Goal: Task Accomplishment & Management: Manage account settings

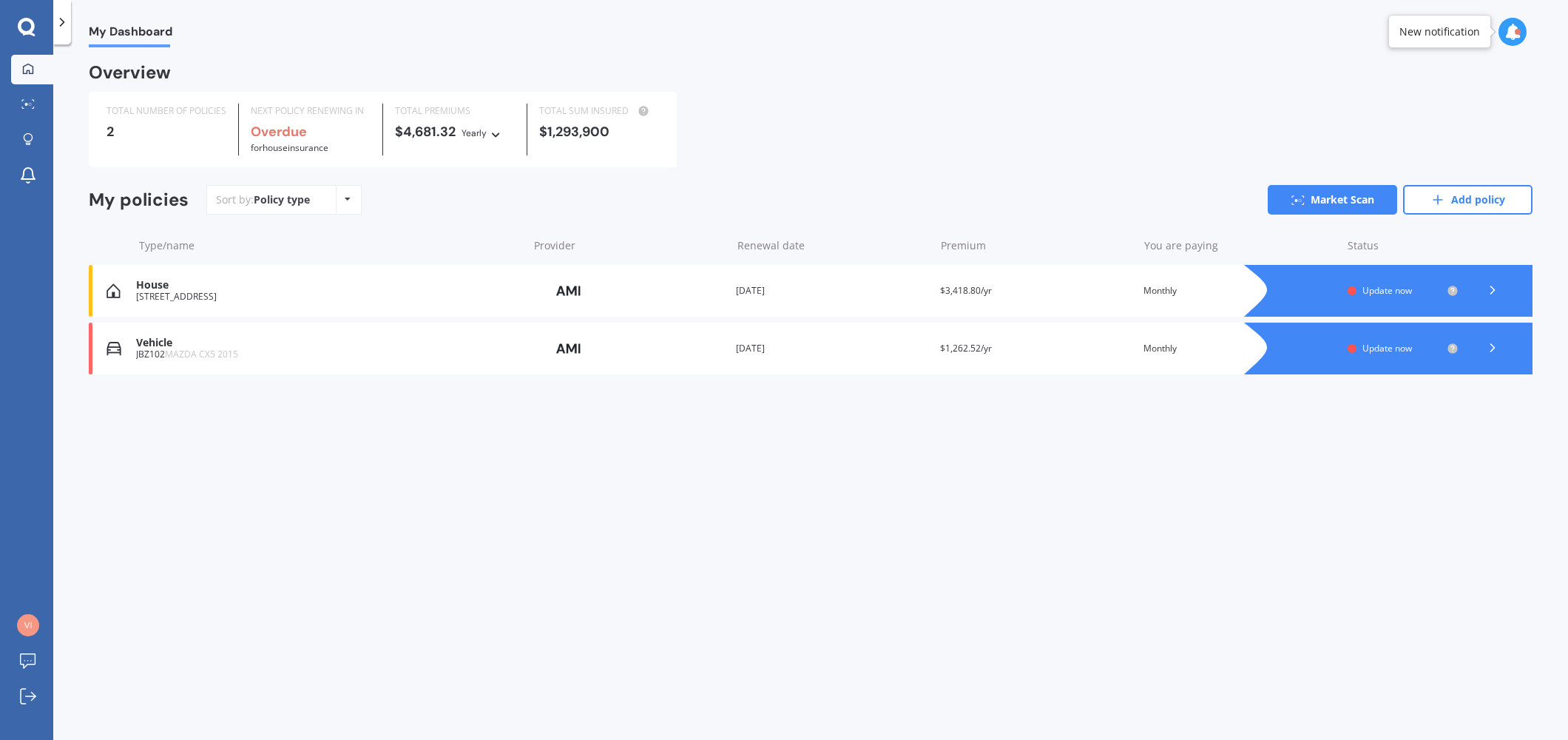
click at [166, 345] on div "Vehicle" at bounding box center [328, 343] width 384 height 13
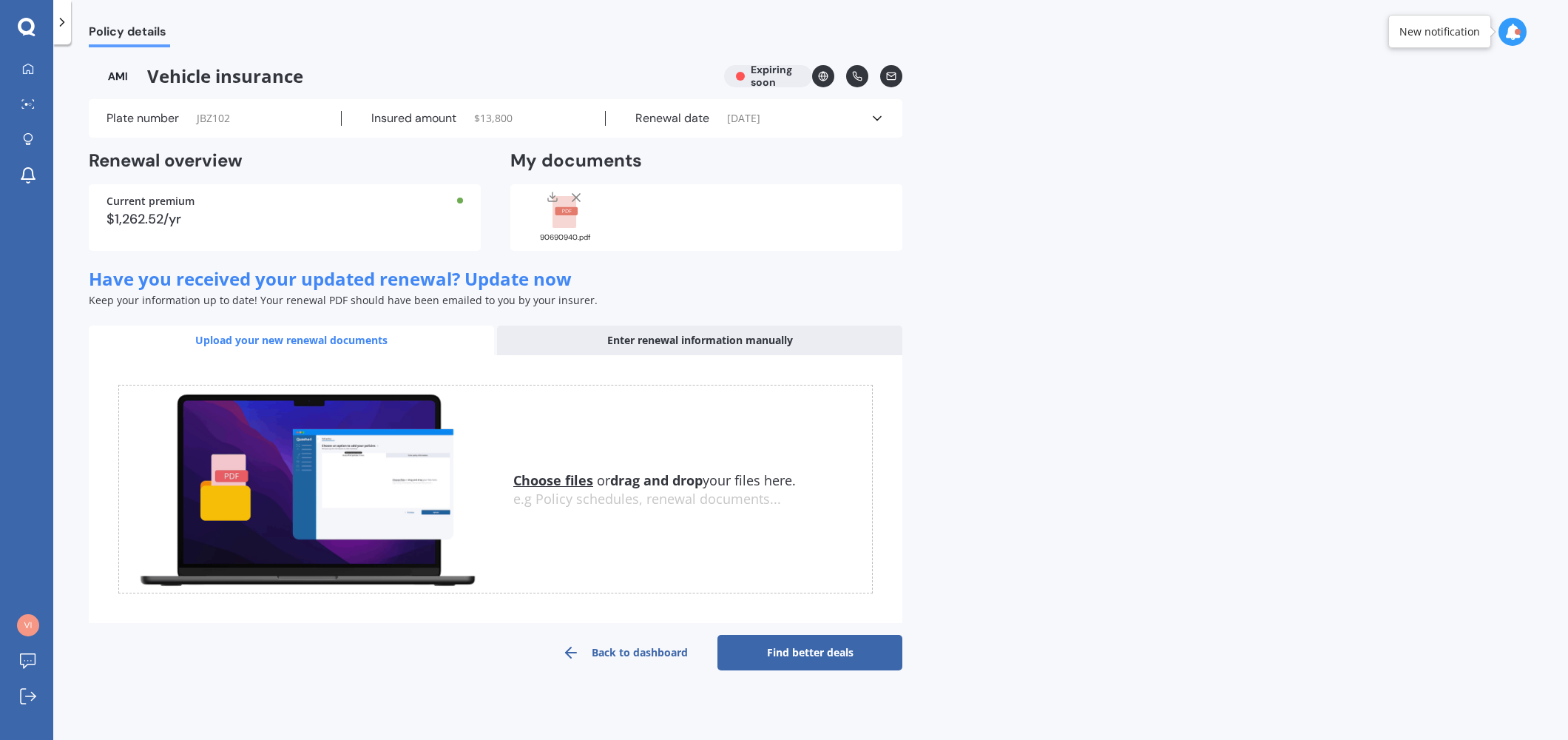
click at [509, 115] on span "$ 13,800" at bounding box center [493, 118] width 39 height 15
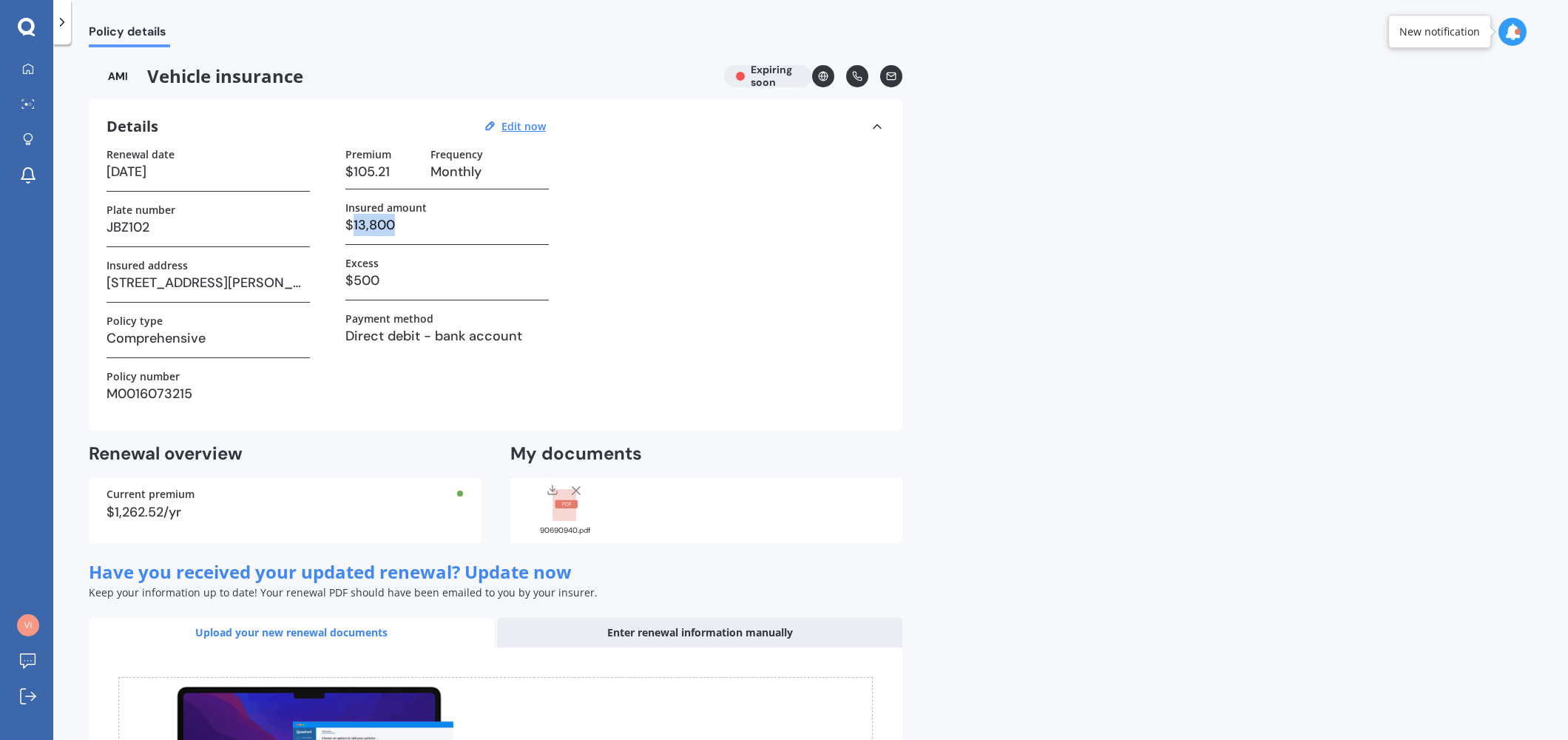
drag, startPoint x: 385, startPoint y: 222, endPoint x: 354, endPoint y: 228, distance: 31.6
click at [354, 228] on h3 "$13,800" at bounding box center [446, 225] width 203 height 22
click at [532, 130] on u "Edit now" at bounding box center [524, 126] width 45 height 14
select select "28"
select select "09"
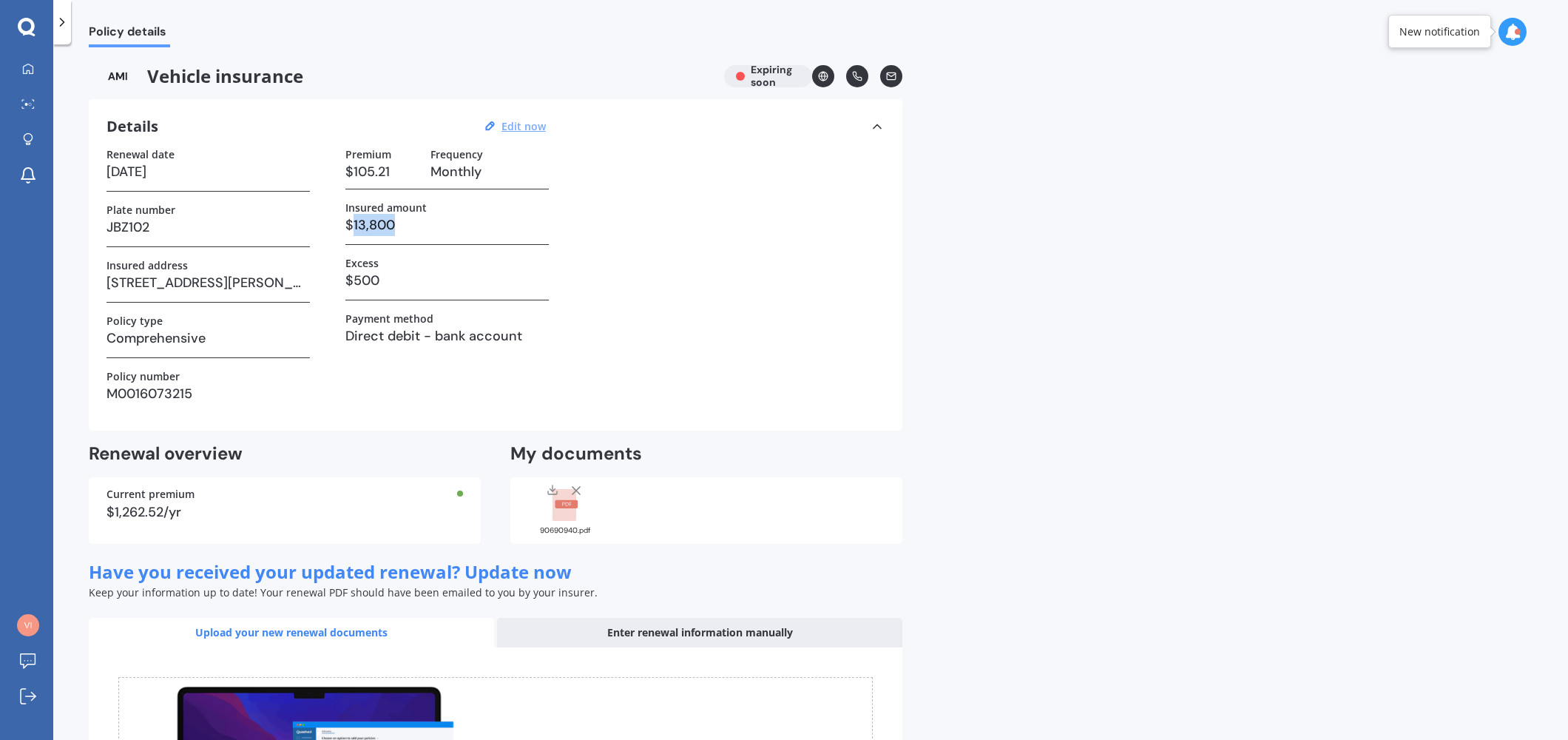
select select "2025"
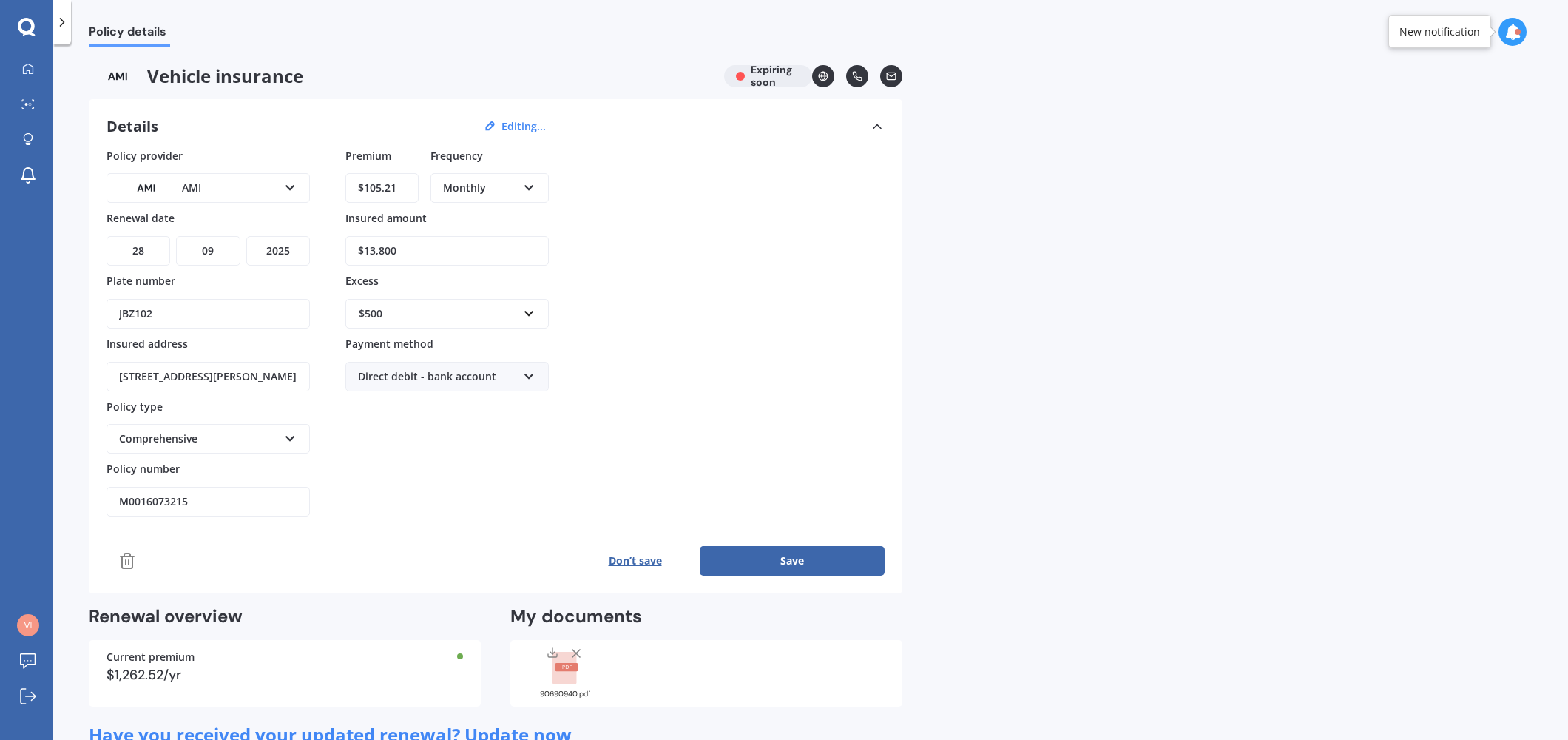
drag, startPoint x: 419, startPoint y: 255, endPoint x: 282, endPoint y: 227, distance: 139.8
click at [282, 227] on div "Policy provider AMI AA AMI AMP ANZ ASB Aioi Nissay Dowa Ando Assurant Autosure …" at bounding box center [495, 332] width 778 height 369
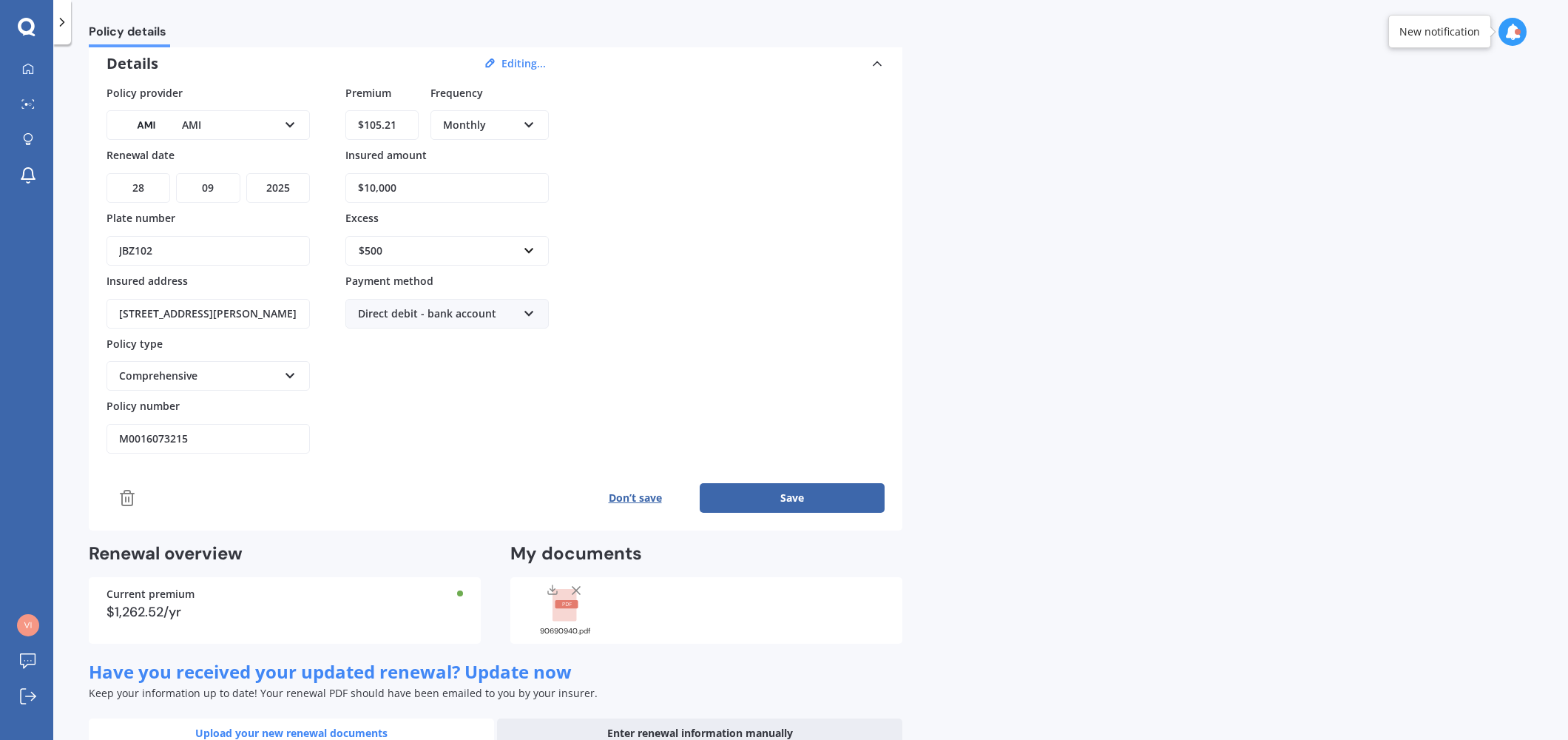
scroll to position [69, 0]
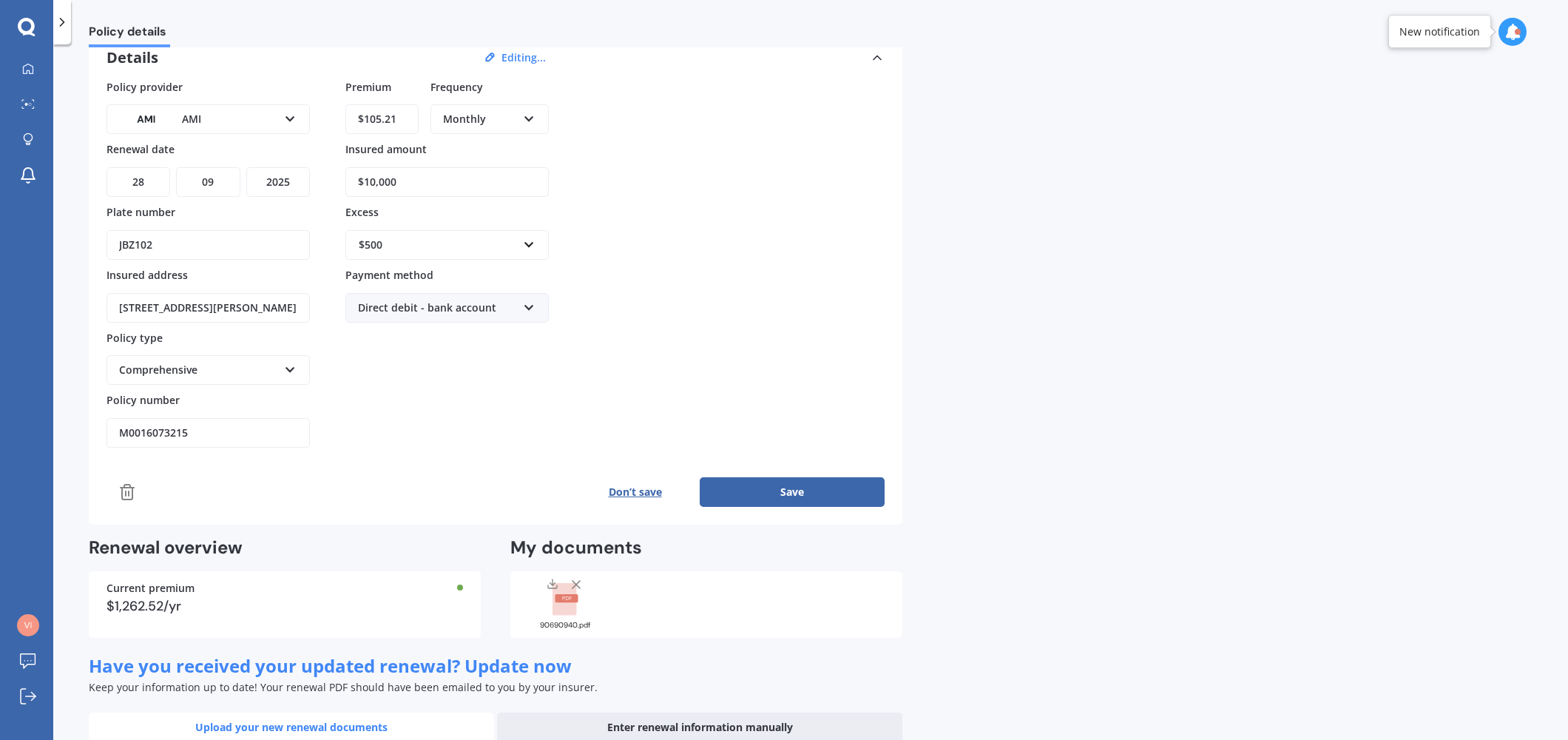
type input "$10,000"
click at [815, 486] on button "Save" at bounding box center [791, 492] width 185 height 29
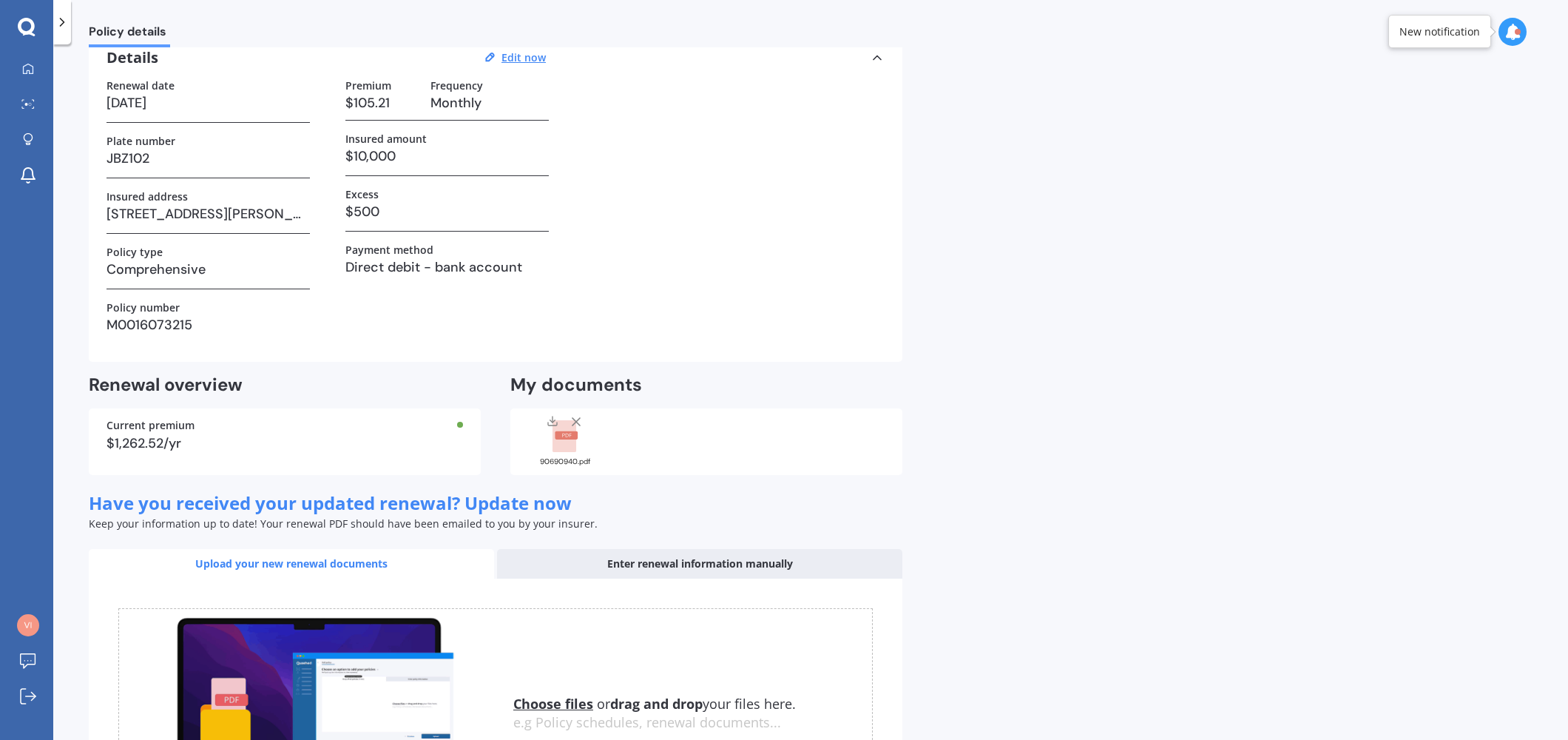
scroll to position [250, 0]
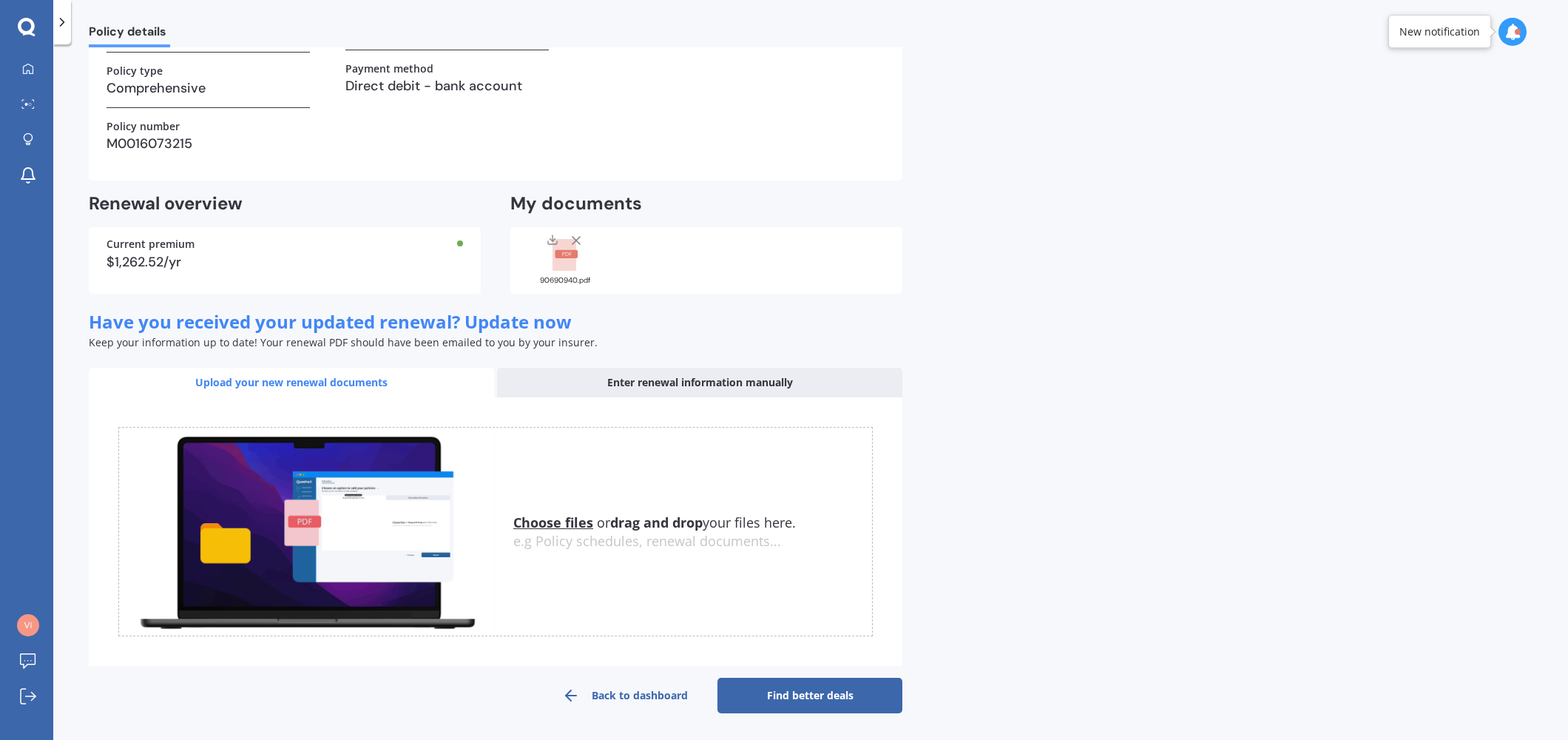
click at [578, 240] on icon at bounding box center [576, 240] width 15 height 15
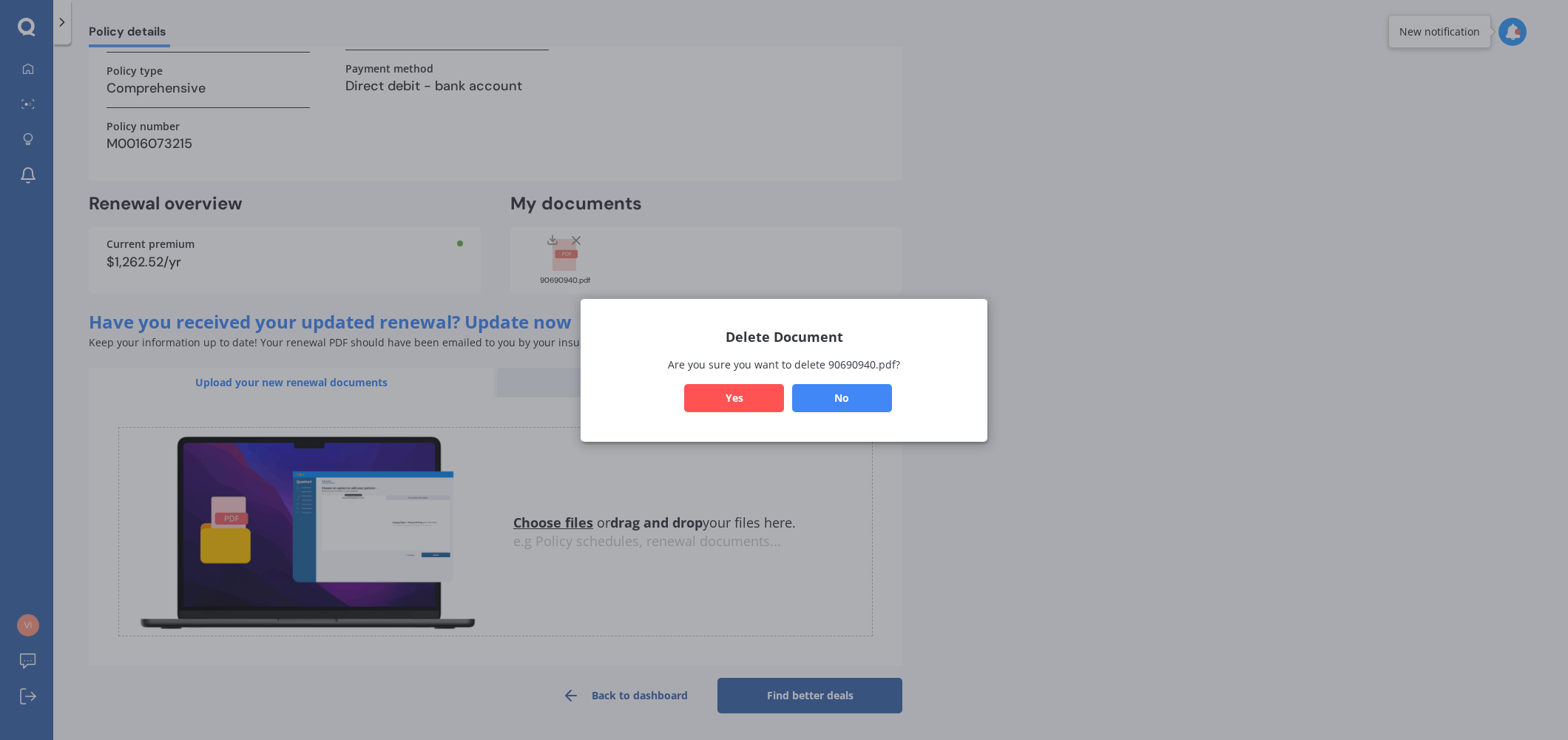
click at [746, 399] on button "Yes" at bounding box center [734, 397] width 100 height 28
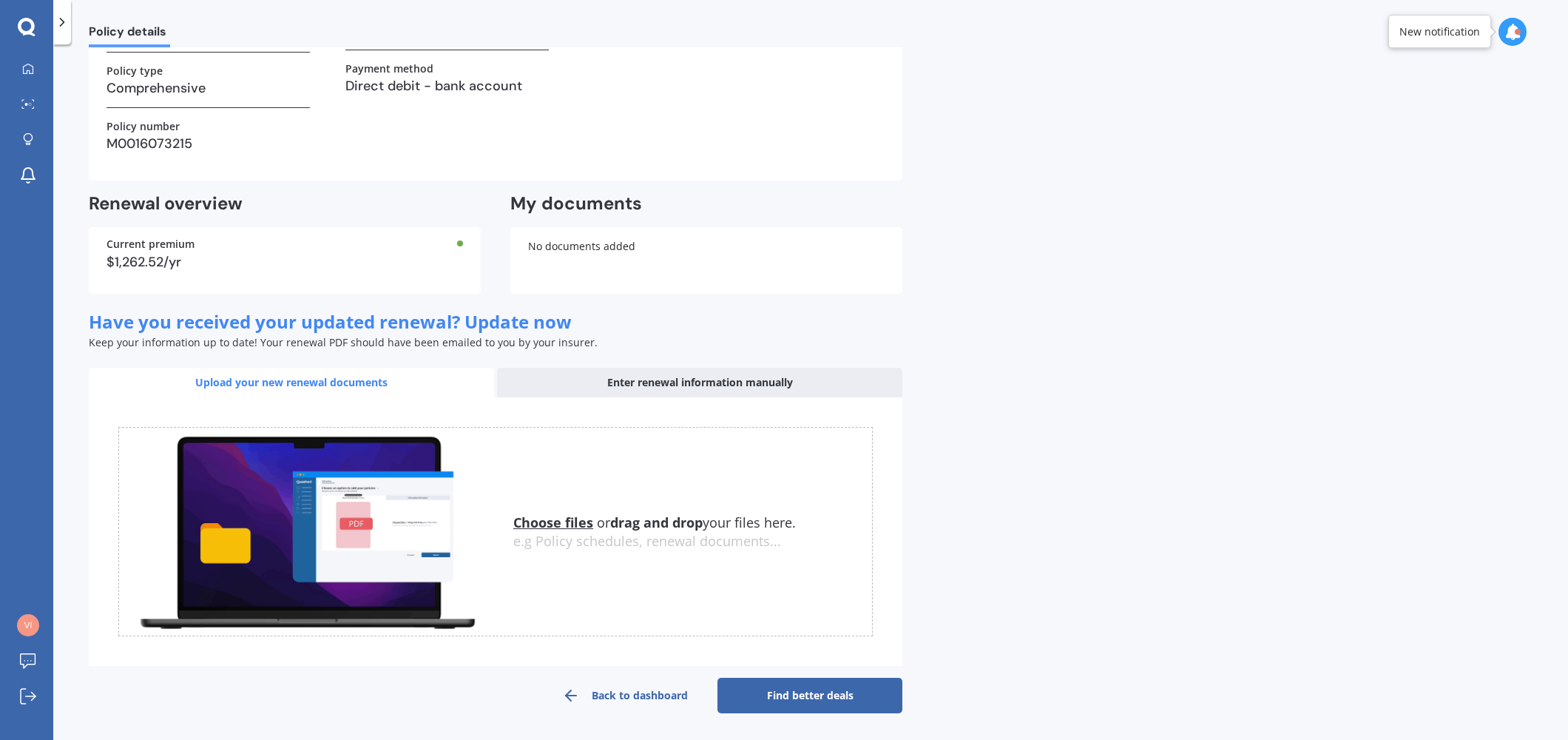
click at [356, 381] on div "Upload your new renewal documents" at bounding box center [291, 382] width 405 height 29
click at [554, 520] on u "Choose files" at bounding box center [553, 522] width 80 height 18
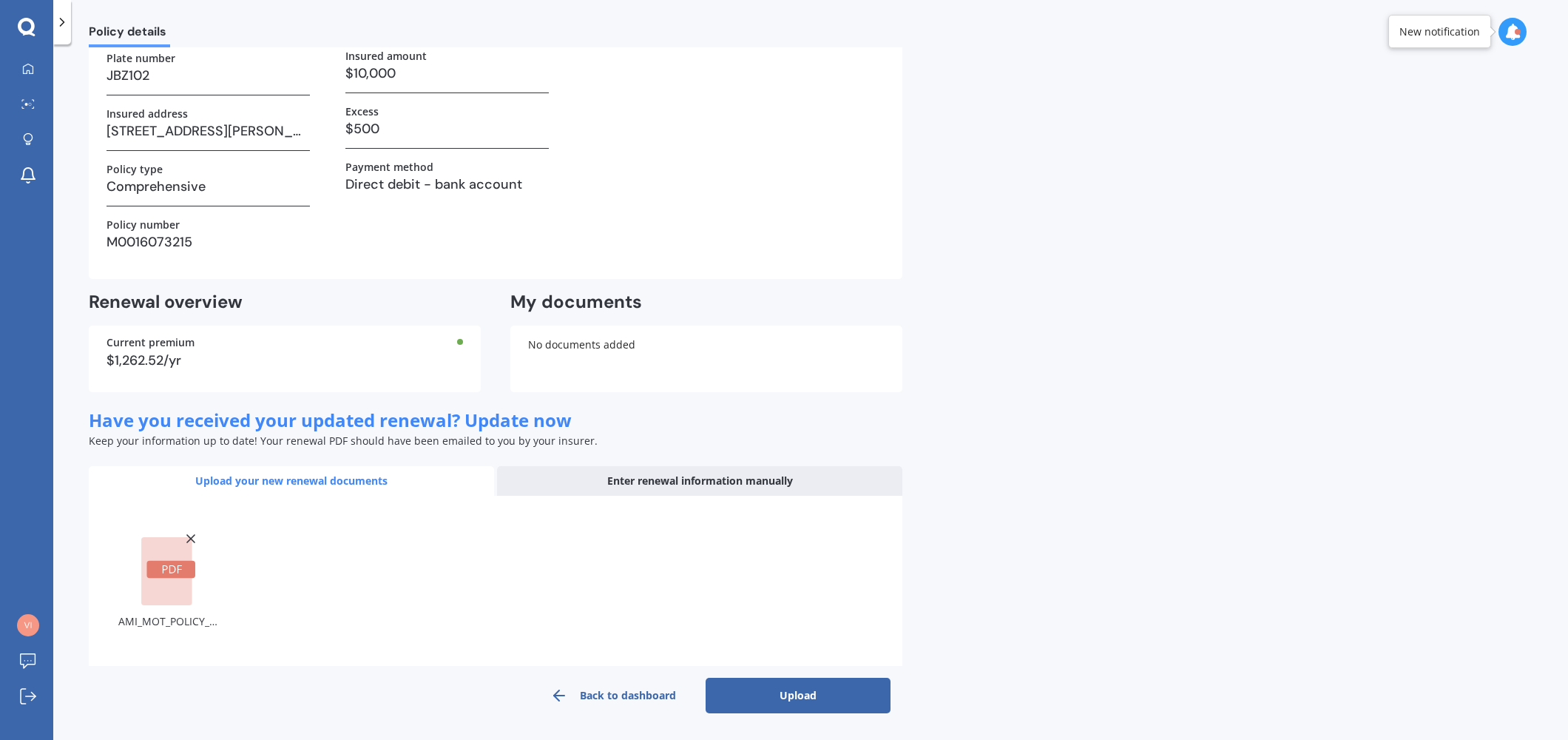
scroll to position [152, 0]
click at [830, 701] on button "Upload" at bounding box center [797, 695] width 185 height 35
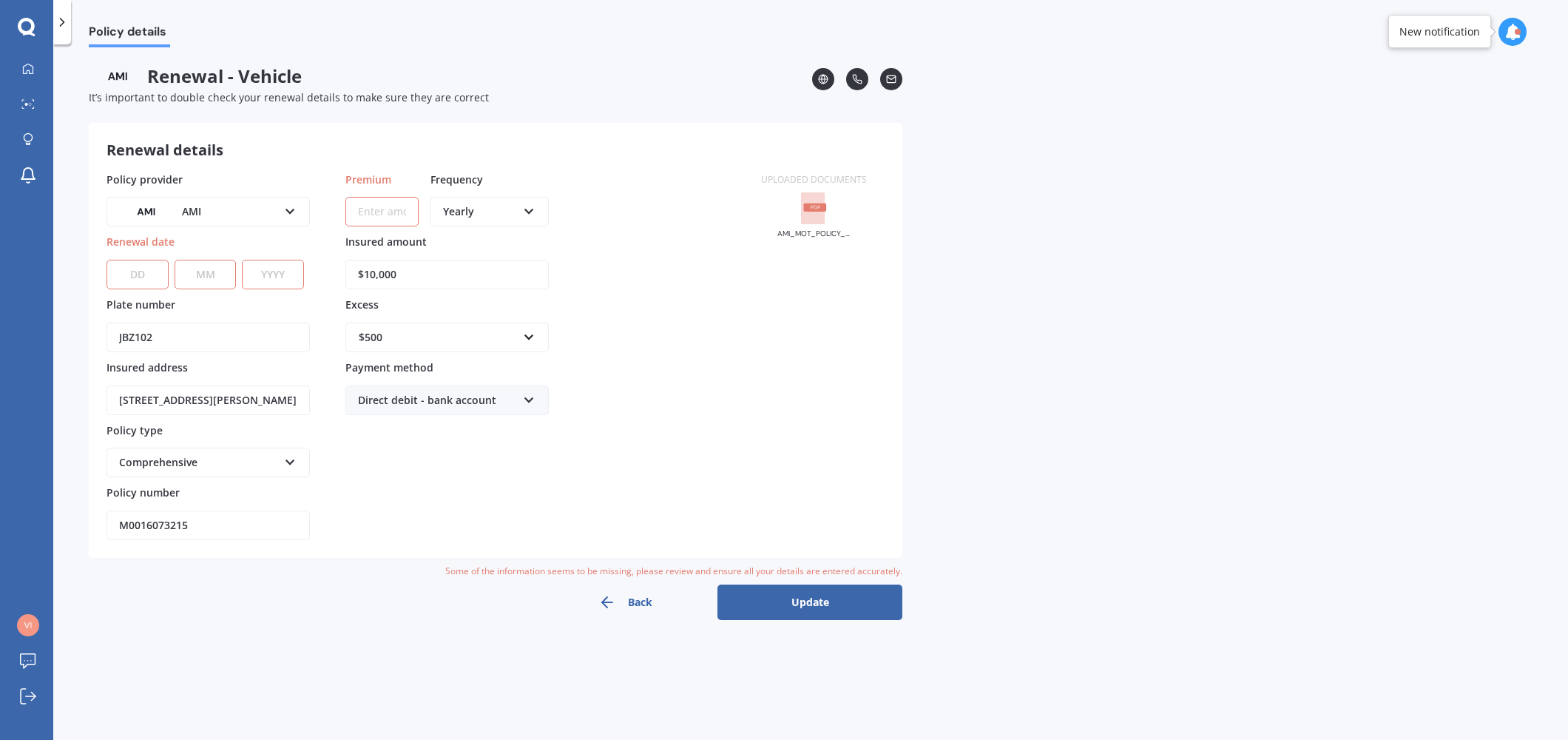
scroll to position [0, 0]
click at [832, 611] on button "Update" at bounding box center [809, 602] width 185 height 35
click at [129, 269] on select "DD 01 02 03 04 05 06 07 08 09 10 11 12 13 14 15 16 17 18 19 20 21 22 23 24 25 2…" at bounding box center [137, 275] width 62 height 29
click at [153, 277] on select "DD 01 02 03 04 05 06 07 08 09 10 11 12 13 14 15 16 17 18 19 20 21 22 23 24 25 2…" at bounding box center [137, 275] width 62 height 29
click at [153, 275] on select "DD 01 02 03 04 05 06 07 08 09 10 11 12 13 14 15 16 17 18 19 20 21 22 23 24 25 2…" at bounding box center [137, 275] width 62 height 29
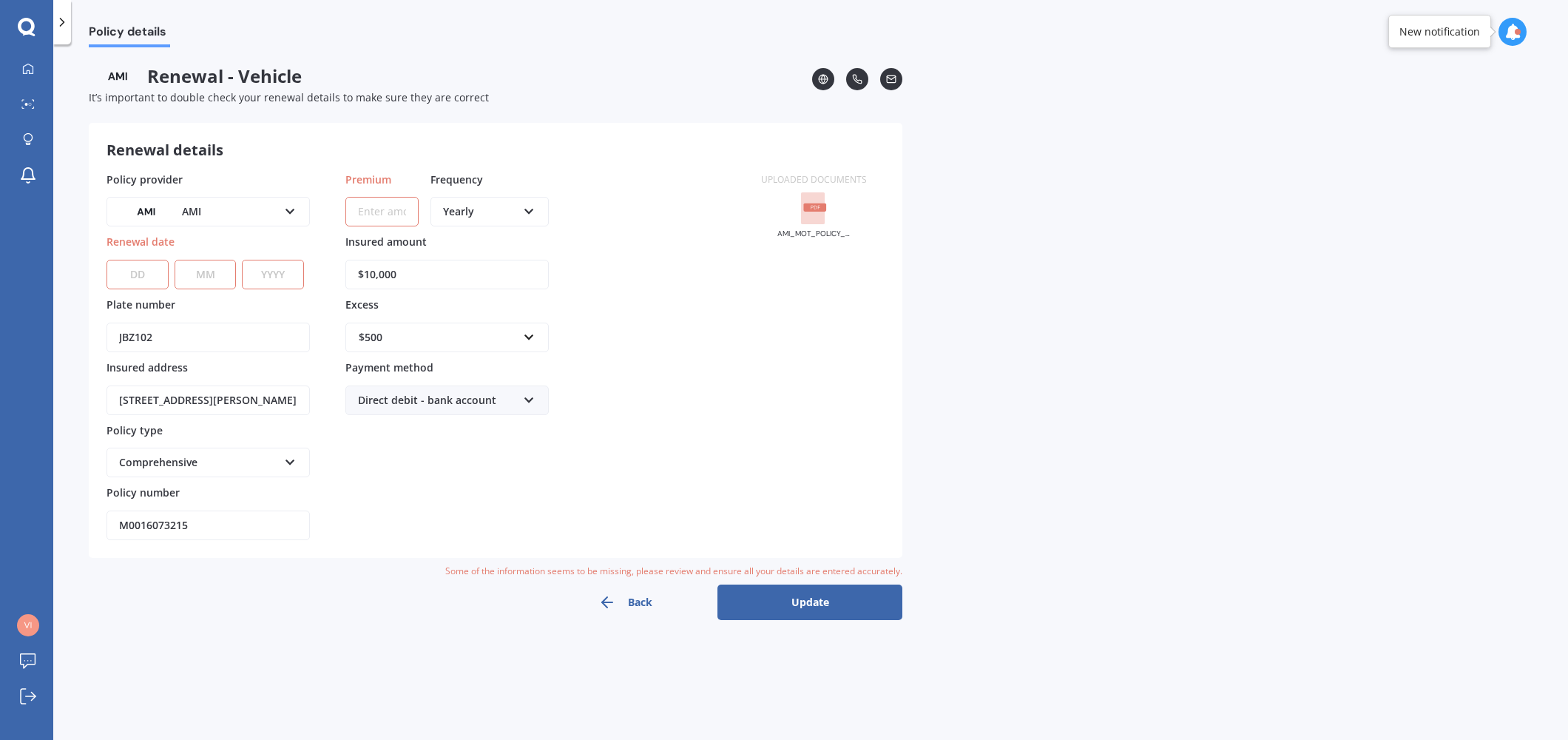
select select "24"
click at [106, 260] on select "DD 01 02 03 04 05 06 07 08 09 10 11 12 13 14 15 16 17 18 19 20 21 22 23 24 25 2…" at bounding box center [137, 275] width 62 height 29
click at [212, 276] on select "MM 01 02 03 04 05 06 07 08 09 10 11 12" at bounding box center [205, 275] width 62 height 29
select select "10"
click at [174, 260] on select "MM 01 02 03 04 05 06 07 08 09 10 11 12" at bounding box center [205, 275] width 62 height 29
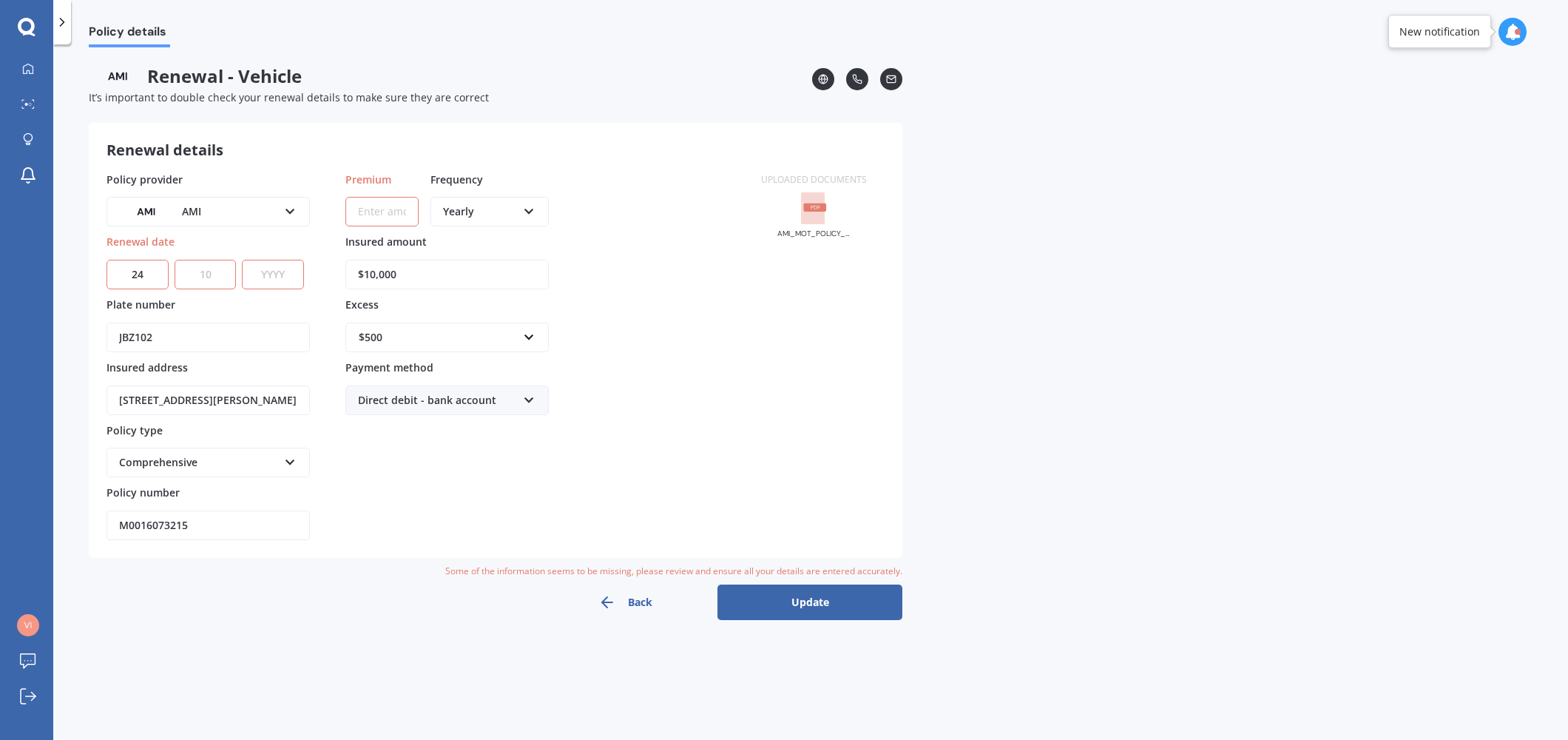
click at [273, 277] on select "YYYY 2027 2026 2025 2024 2023 2022 2021 2020 2019 2018 2017 2016 2015 2014 2013…" at bounding box center [273, 275] width 62 height 29
select select "2025"
click at [245, 260] on select "YYYY 2027 2026 2025 2024 2023 2022 2021 2020 2019 2018 2017 2016 2015 2014 2013…" at bounding box center [273, 275] width 62 height 29
click at [827, 603] on button "Update" at bounding box center [809, 602] width 185 height 35
click at [826, 604] on button "Update" at bounding box center [809, 602] width 185 height 35
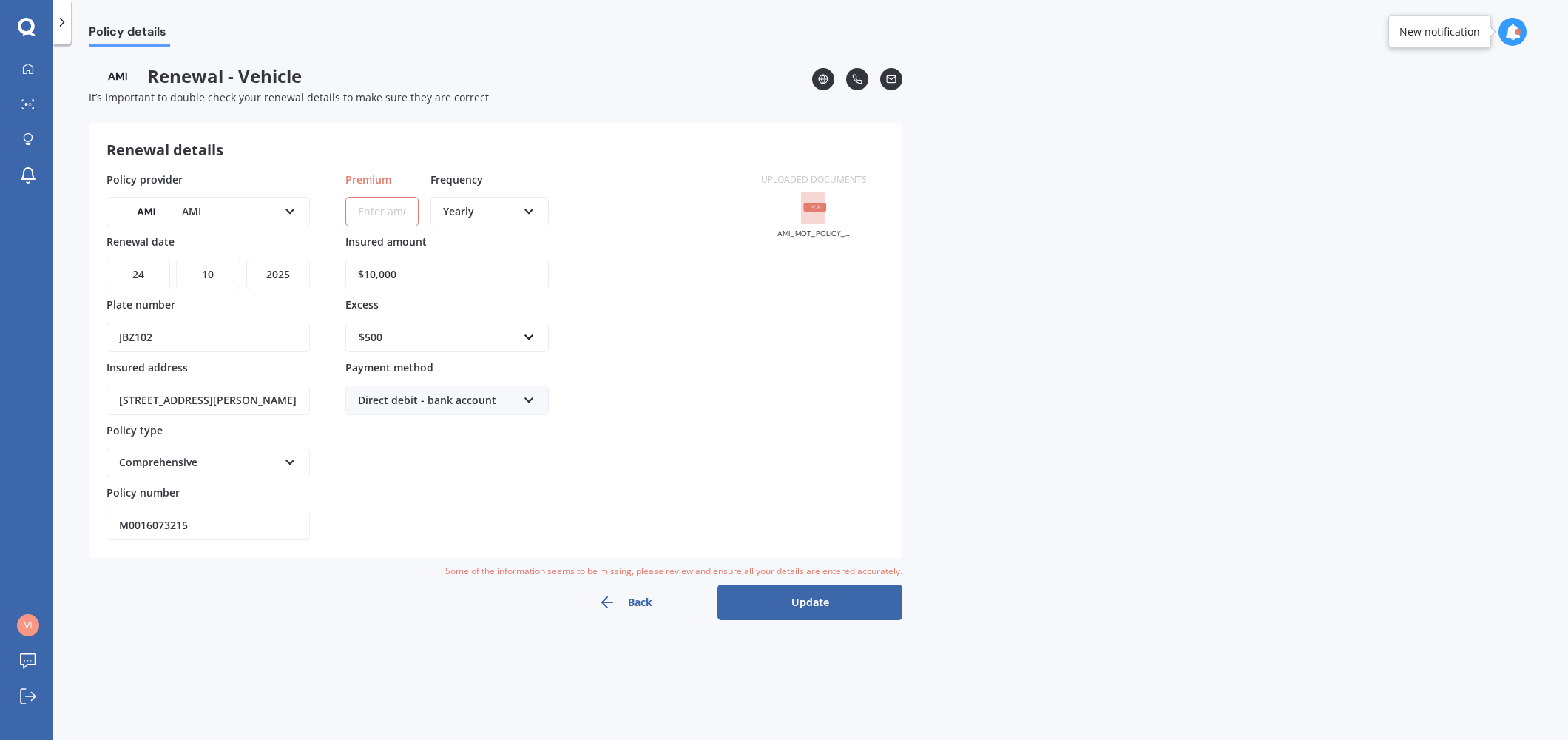
click at [394, 214] on input "Premium" at bounding box center [381, 211] width 73 height 29
type input "$932.00"
click at [836, 599] on button "Update" at bounding box center [809, 593] width 185 height 35
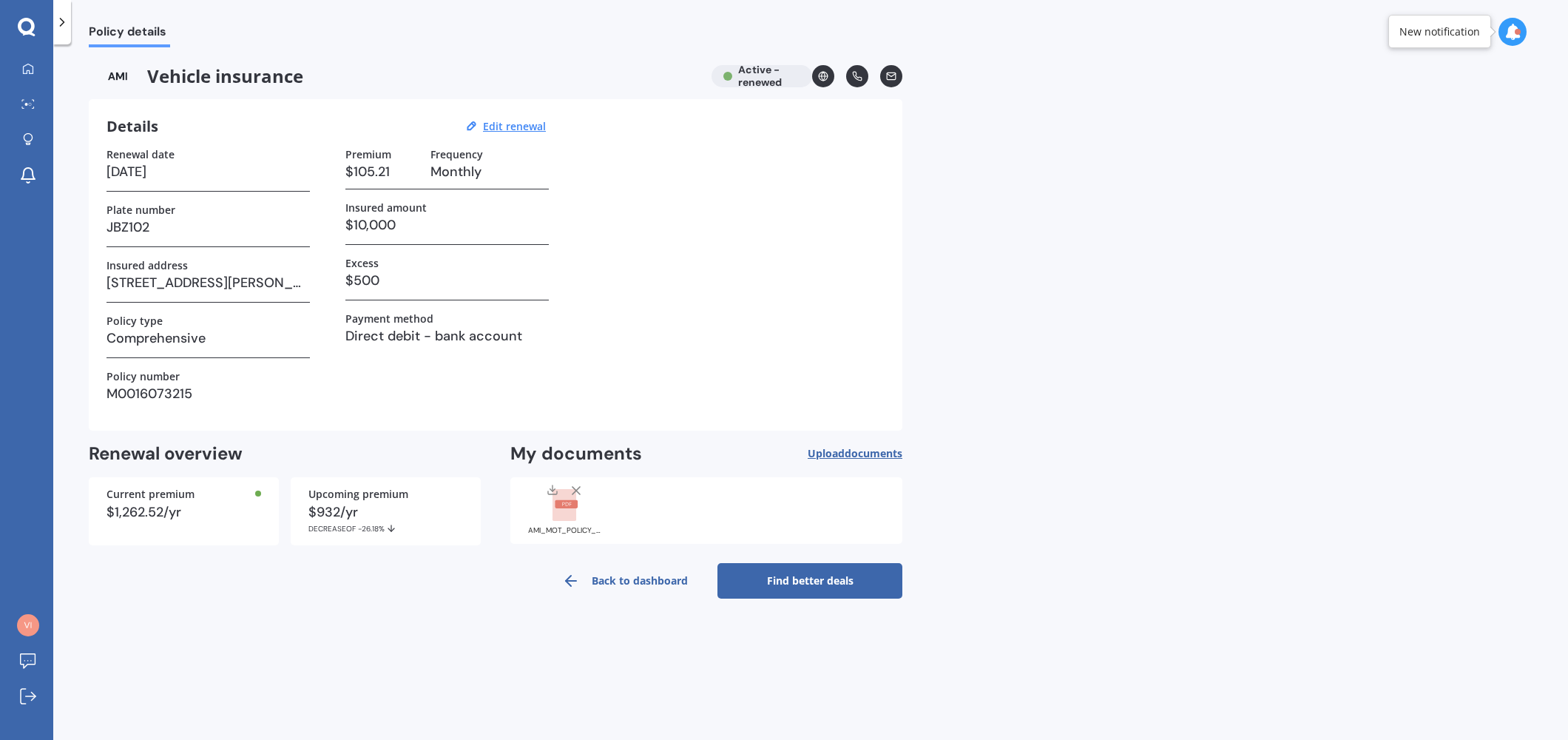
click at [838, 585] on link "Find better deals" at bounding box center [809, 580] width 185 height 35
